Goal: Task Accomplishment & Management: Manage account settings

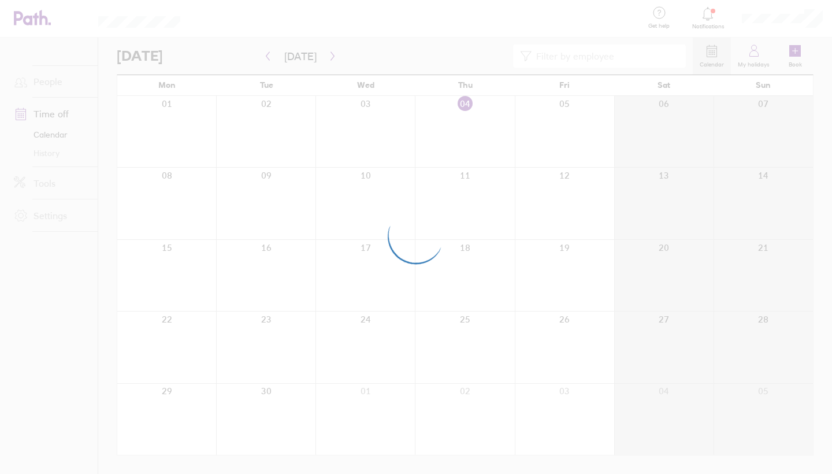
click at [530, 211] on div at bounding box center [416, 237] width 832 height 474
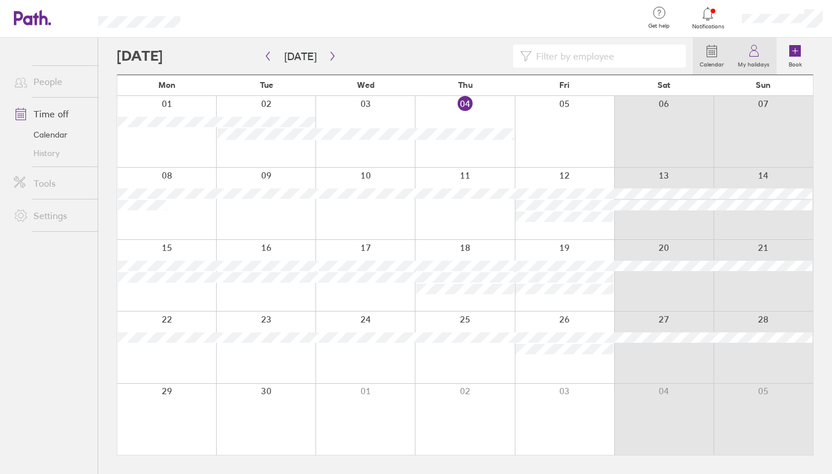
click at [755, 67] on label "My holidays" at bounding box center [754, 63] width 46 height 10
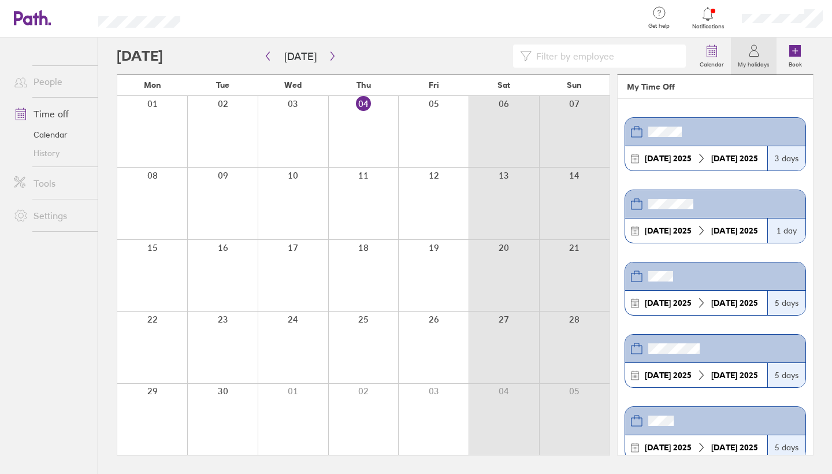
click at [786, 24] on div at bounding box center [782, 18] width 99 height 37
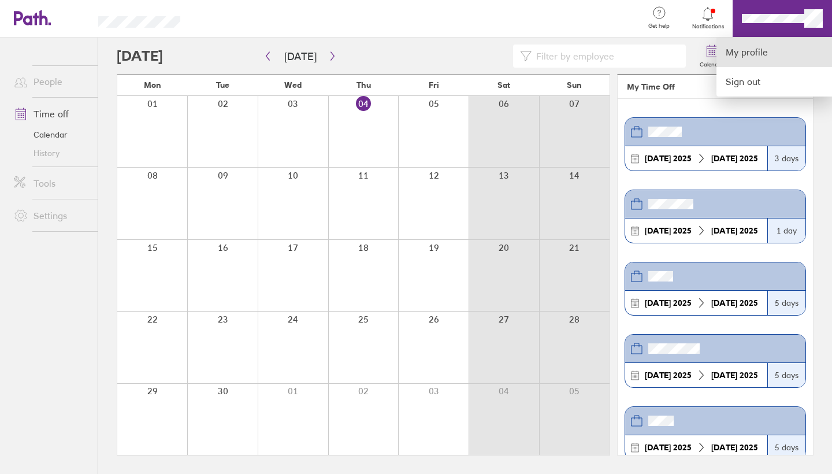
click at [772, 48] on link "My profile" at bounding box center [775, 52] width 116 height 29
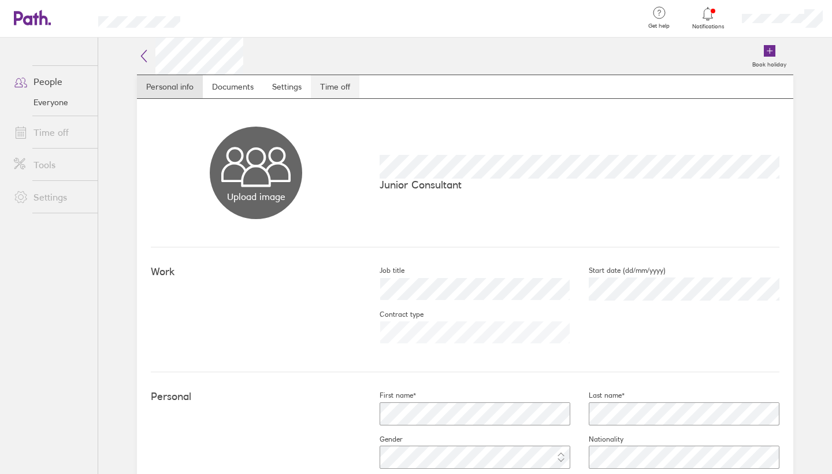
click at [334, 90] on link "Time off" at bounding box center [335, 86] width 49 height 23
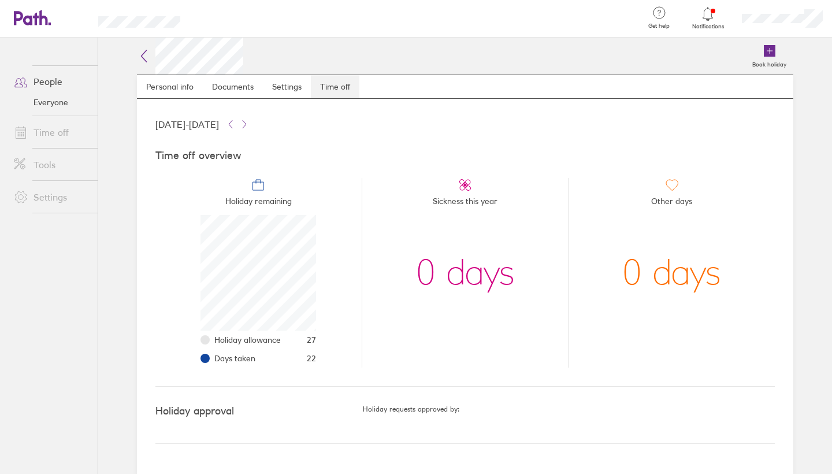
scroll to position [116, 116]
click at [777, 60] on label "Book holiday" at bounding box center [769, 63] width 48 height 10
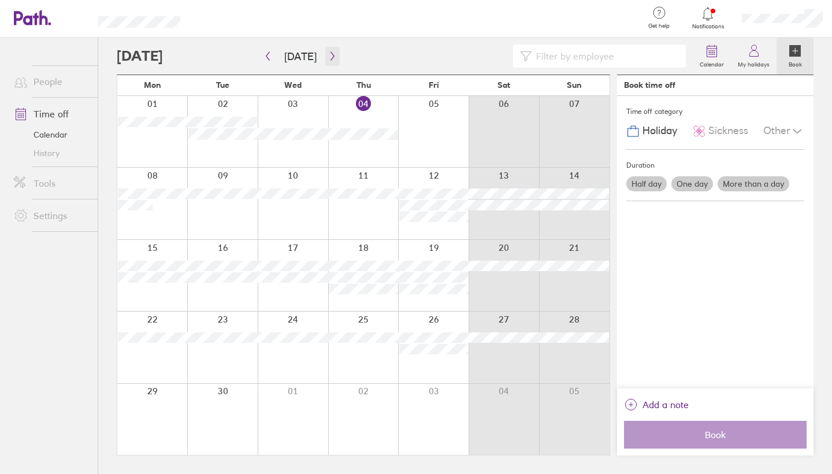
click at [328, 53] on icon "button" at bounding box center [332, 55] width 9 height 9
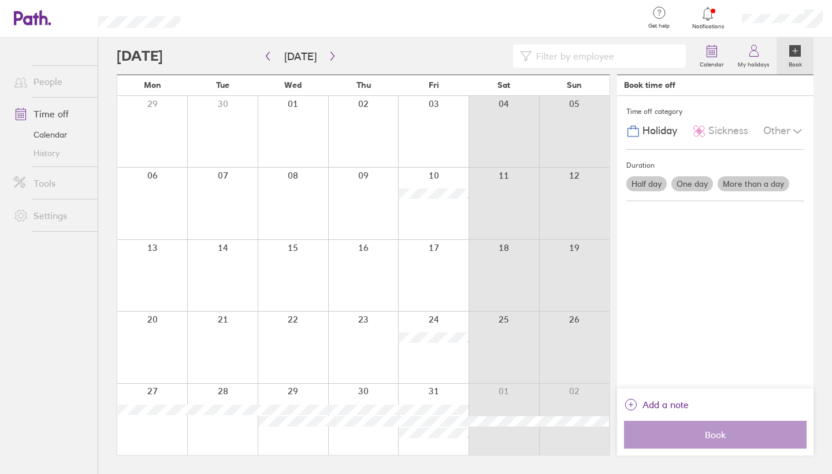
click at [747, 179] on label "More than a day" at bounding box center [754, 183] width 72 height 15
click at [0, 0] on input "More than a day" at bounding box center [0, 0] width 0 height 0
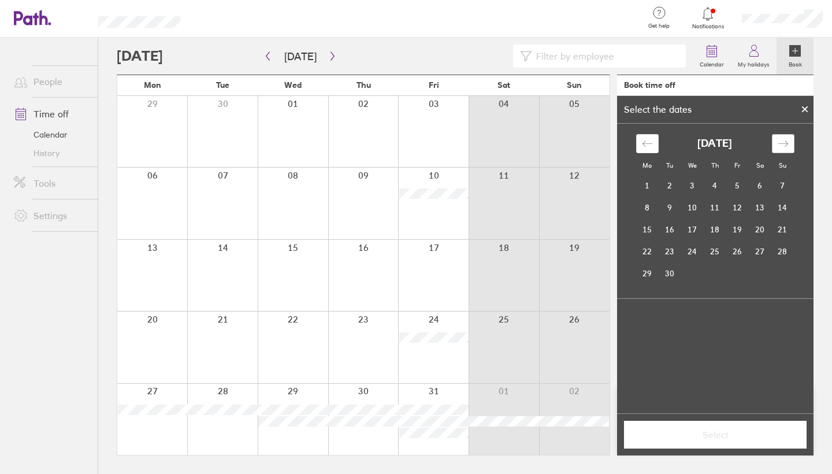
click at [787, 141] on icon "Move forward to switch to the next month." at bounding box center [783, 143] width 11 height 11
click at [654, 272] on td "27" at bounding box center [647, 273] width 23 height 22
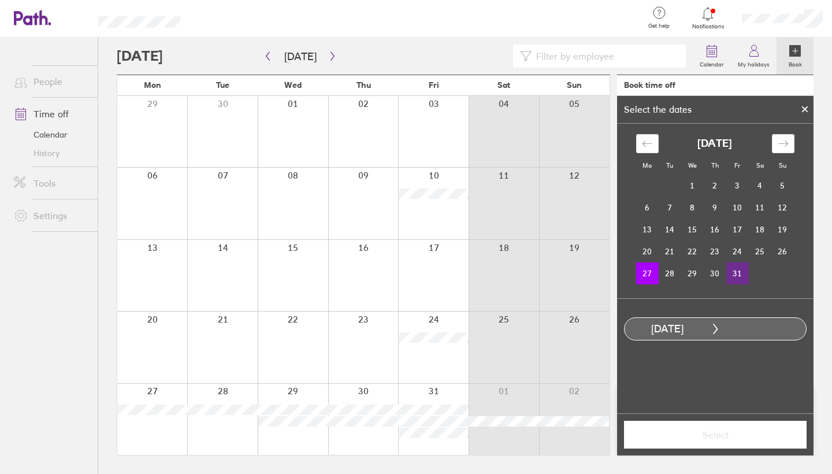
click at [738, 270] on td "31" at bounding box center [737, 273] width 23 height 22
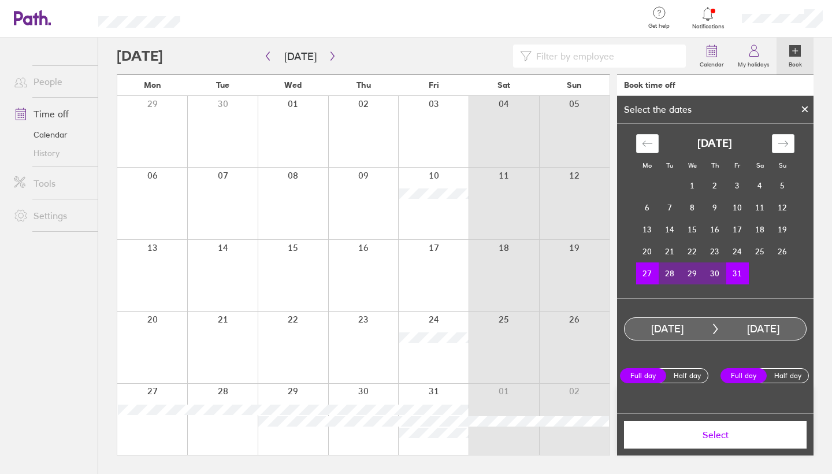
click at [652, 277] on td "27" at bounding box center [647, 273] width 23 height 22
click at [739, 274] on td "31" at bounding box center [737, 273] width 23 height 22
click at [740, 277] on td "31" at bounding box center [737, 273] width 23 height 22
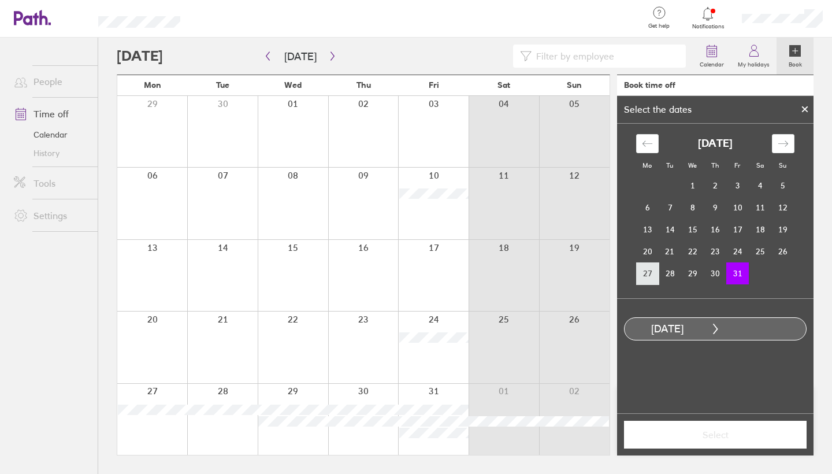
click at [649, 277] on td "27" at bounding box center [647, 273] width 23 height 22
click at [737, 271] on td "31" at bounding box center [737, 273] width 23 height 22
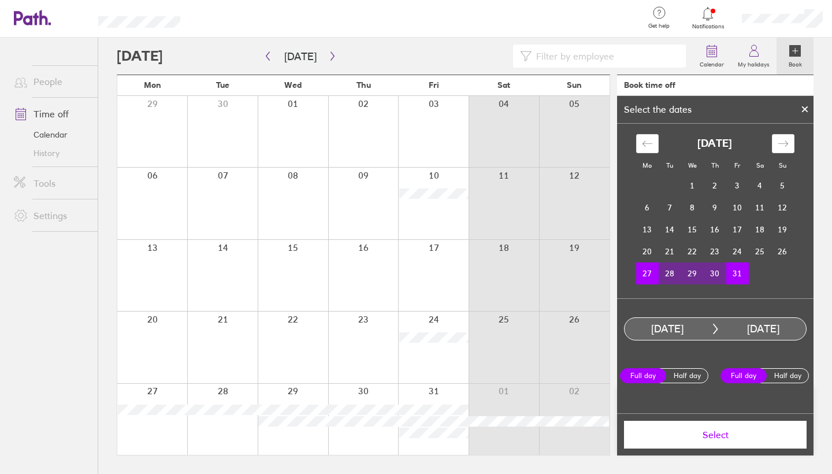
click at [729, 431] on span "Select" at bounding box center [715, 434] width 166 height 10
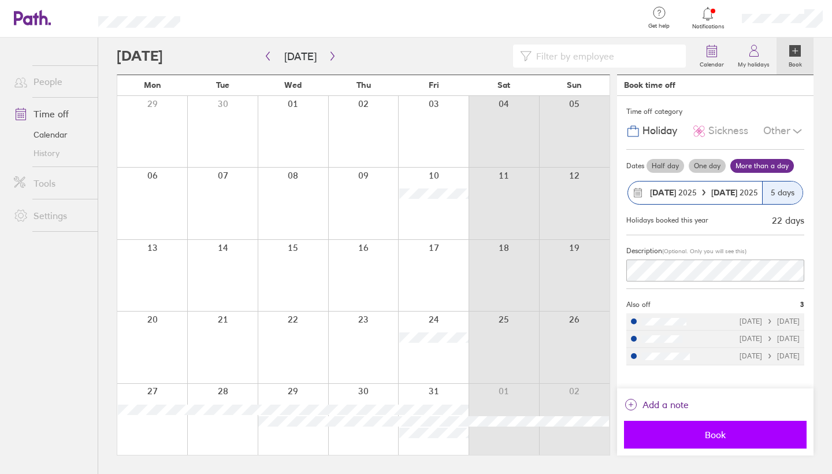
click at [693, 440] on button "Book" at bounding box center [715, 435] width 183 height 28
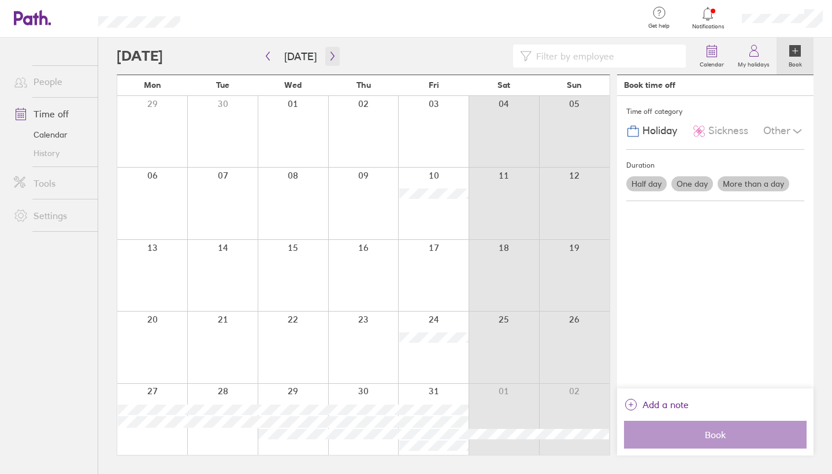
click at [328, 54] on icon "button" at bounding box center [332, 55] width 9 height 9
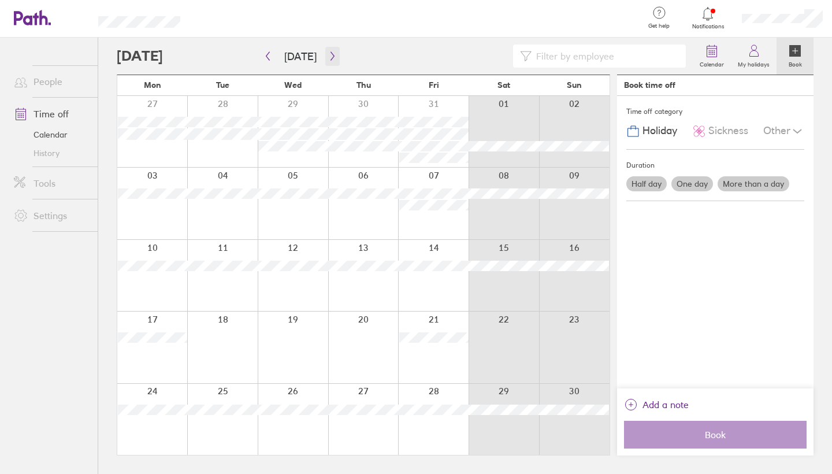
click at [328, 55] on icon "button" at bounding box center [332, 55] width 9 height 9
